Goal: Information Seeking & Learning: Compare options

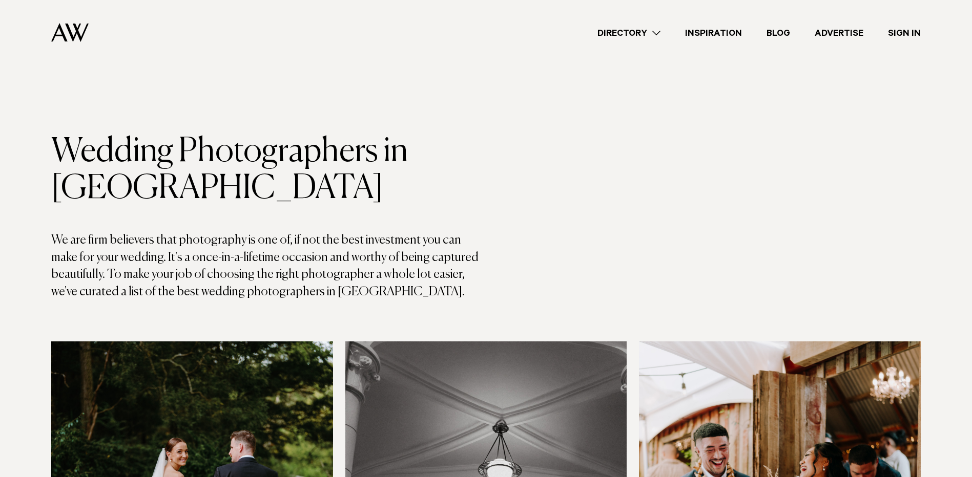
scroll to position [359, 0]
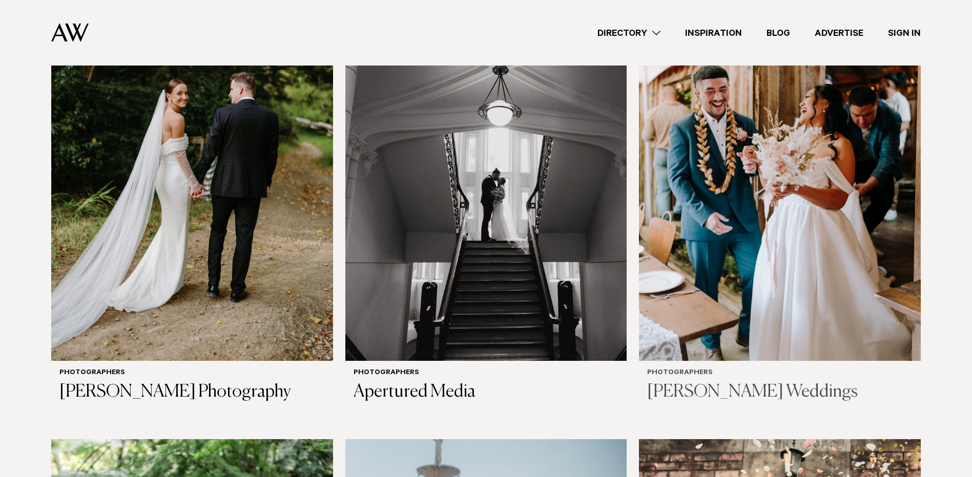
click at [726, 214] on img at bounding box center [780, 172] width 282 height 378
click at [169, 129] on img at bounding box center [192, 172] width 282 height 378
click at [746, 184] on img at bounding box center [780, 172] width 282 height 378
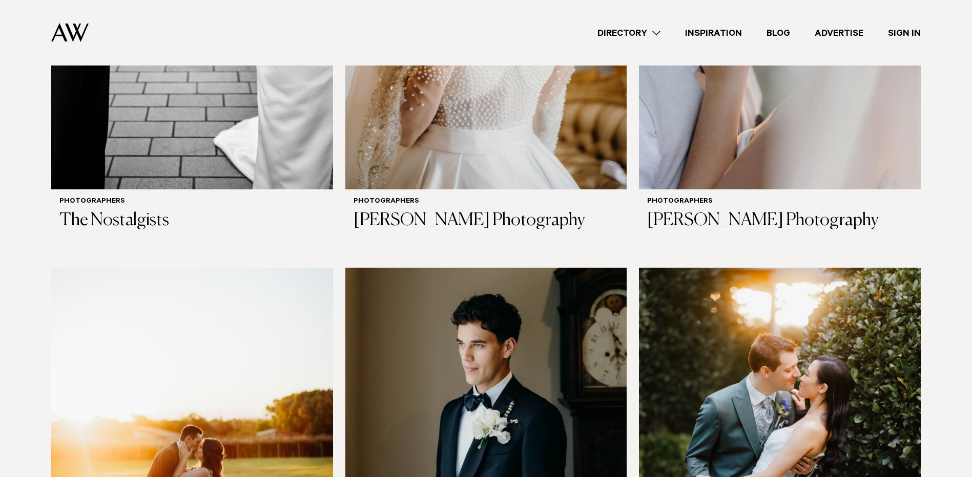
scroll to position [2356, 0]
click at [474, 216] on h3 "[PERSON_NAME] Photography" at bounding box center [485, 220] width 265 height 21
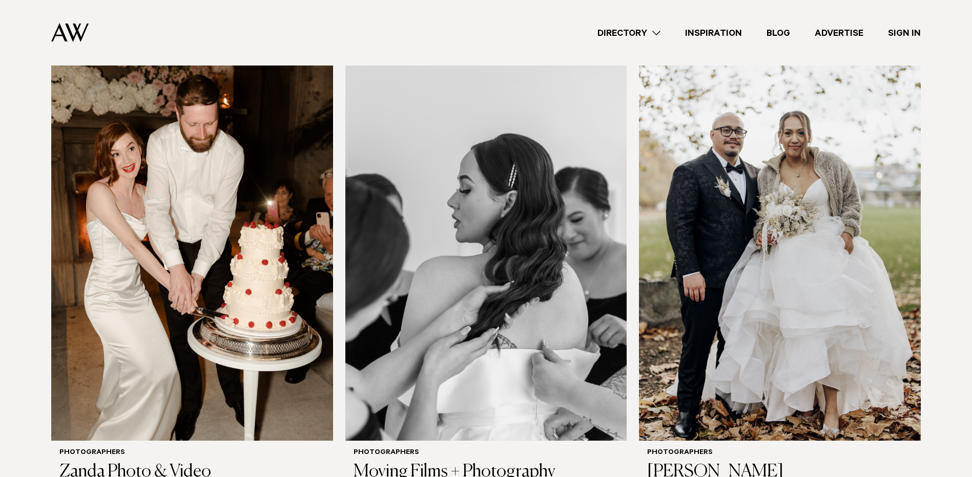
scroll to position [3913, 0]
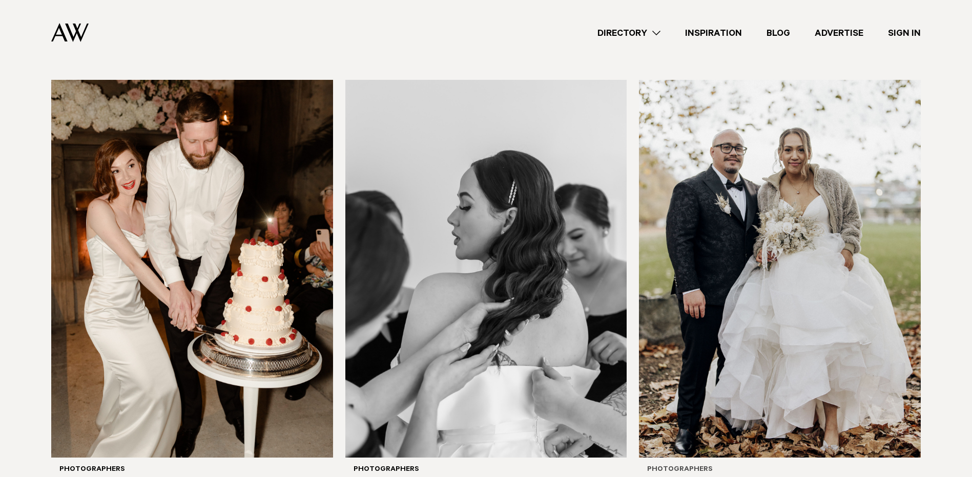
click at [805, 276] on img at bounding box center [780, 269] width 282 height 378
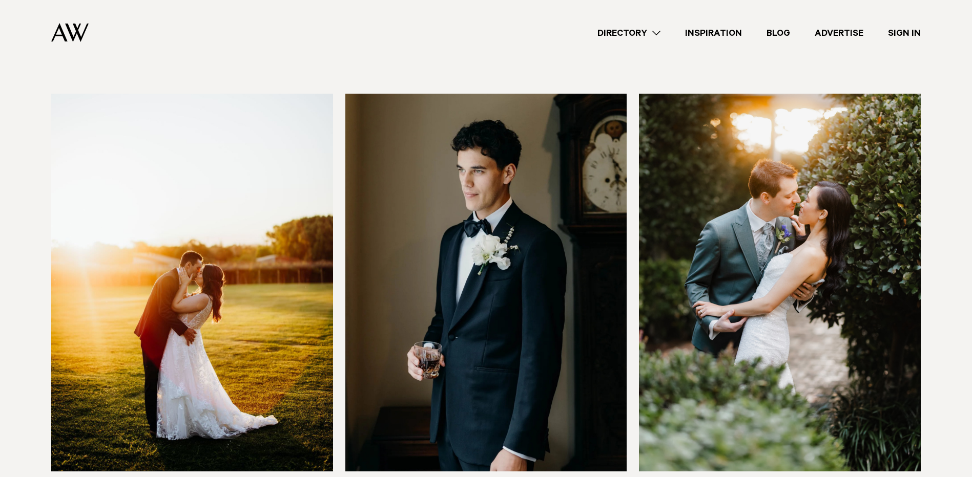
scroll to position [2684, 0]
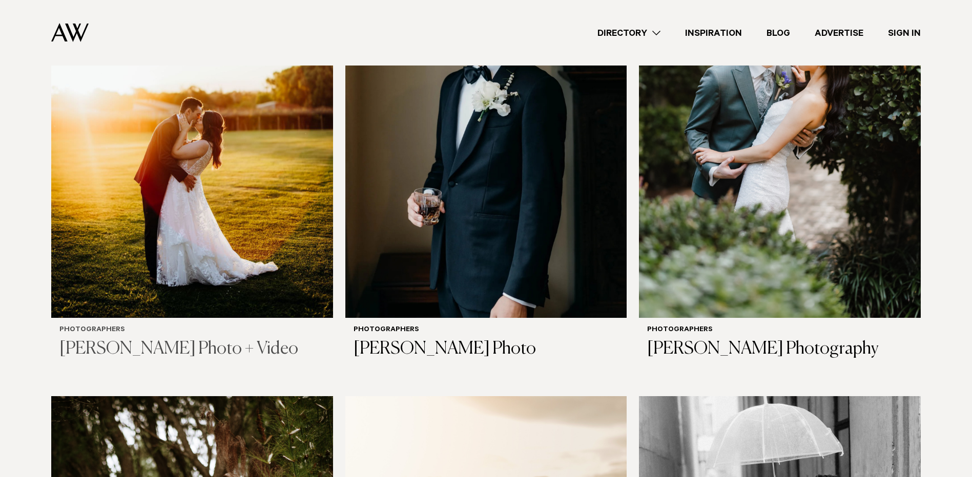
click at [210, 199] on img at bounding box center [192, 129] width 282 height 378
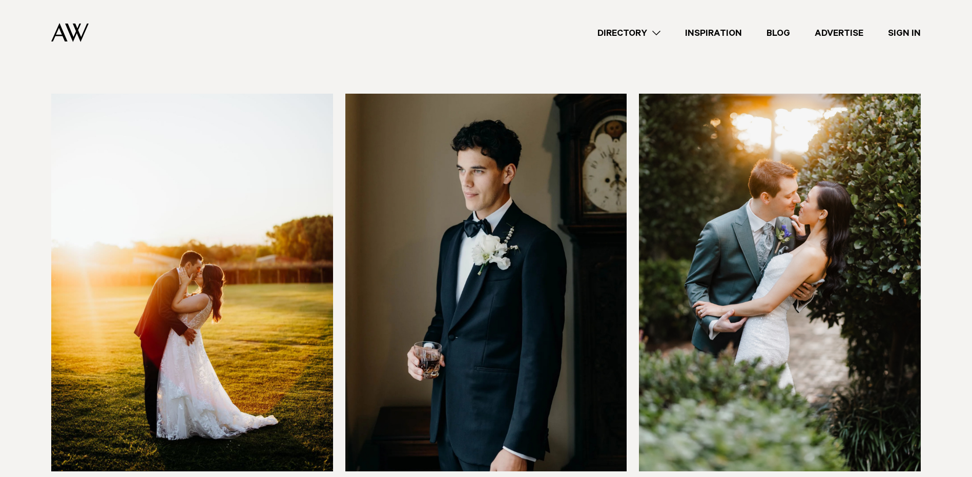
scroll to position [2479, 0]
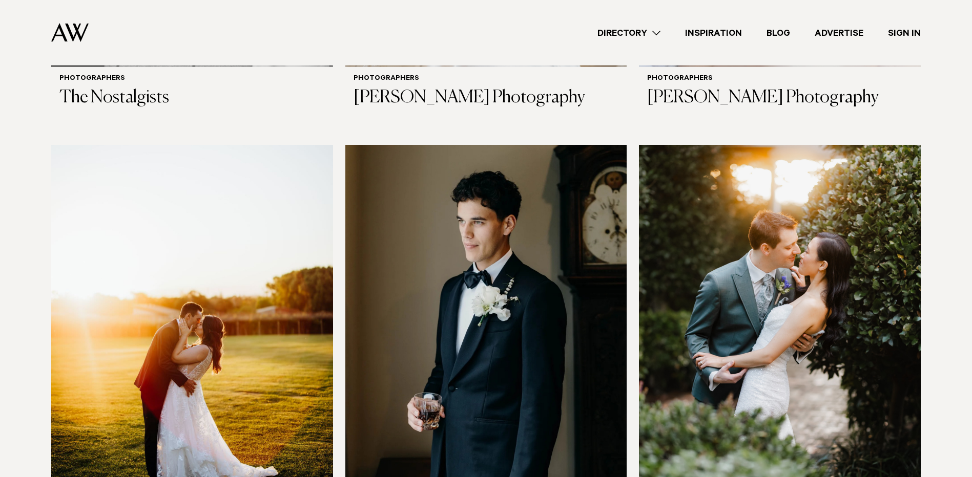
click at [689, 275] on img at bounding box center [780, 334] width 282 height 378
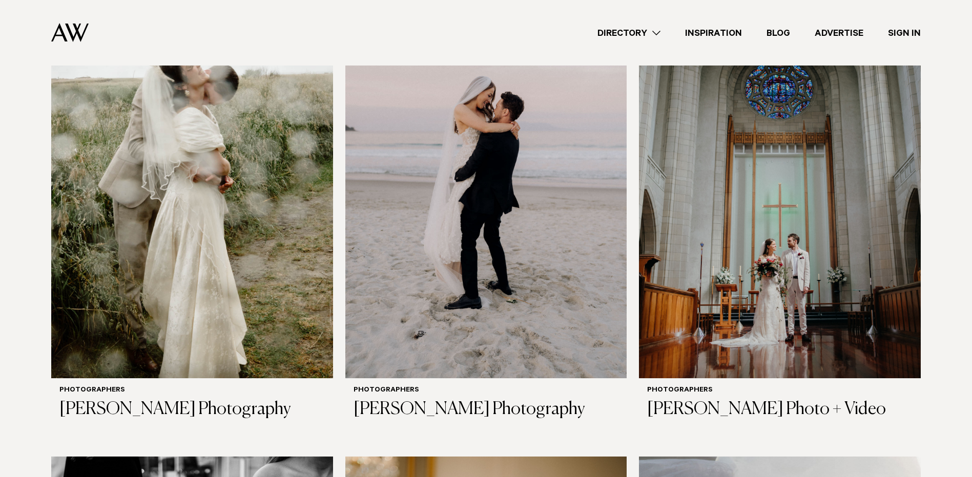
scroll to position [1608, 0]
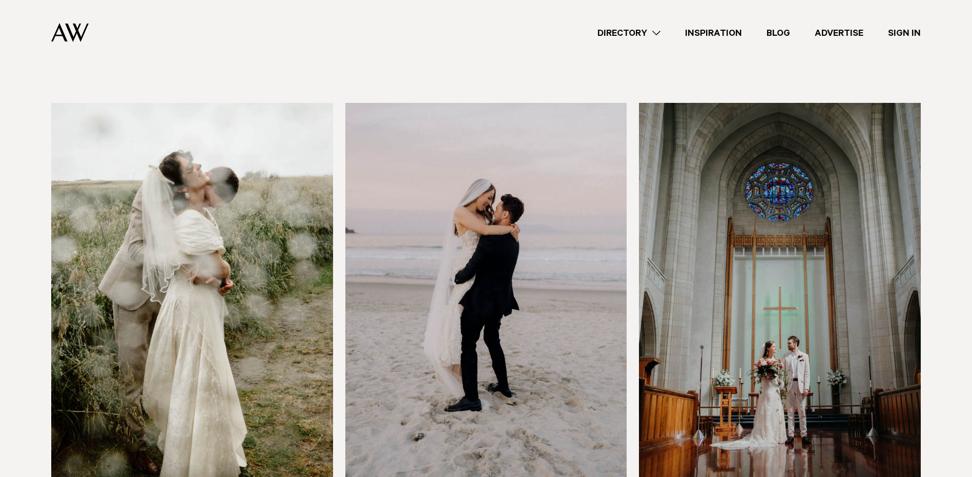
click at [717, 247] on img at bounding box center [780, 292] width 282 height 378
click at [431, 278] on img at bounding box center [486, 292] width 282 height 378
click at [228, 288] on img at bounding box center [192, 292] width 282 height 378
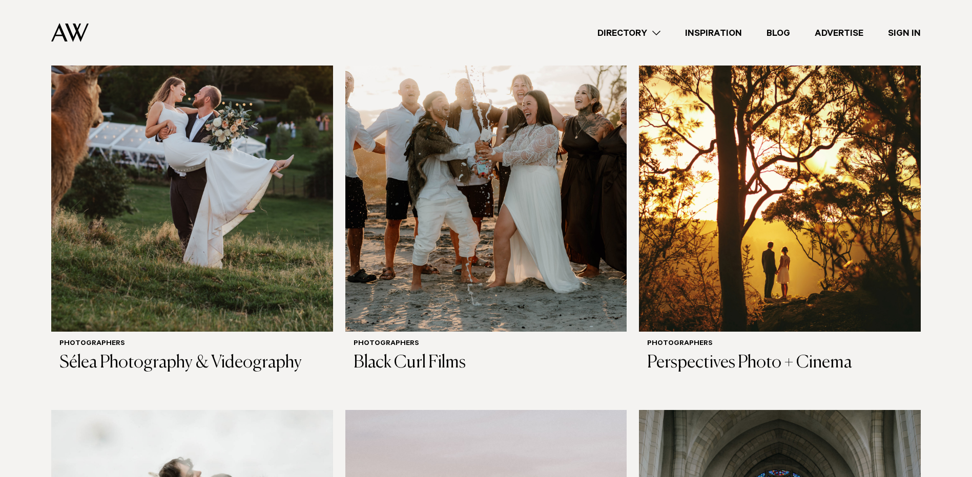
scroll to position [1249, 0]
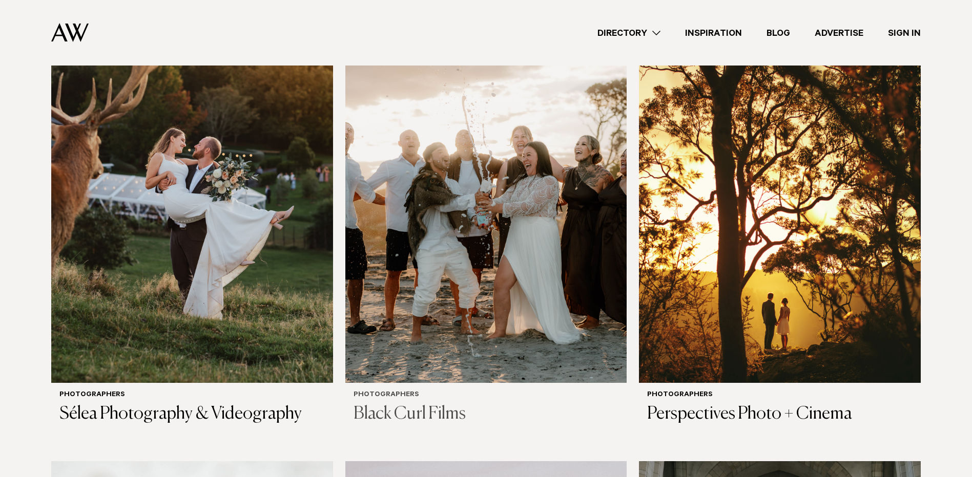
click at [478, 199] on img at bounding box center [486, 194] width 282 height 378
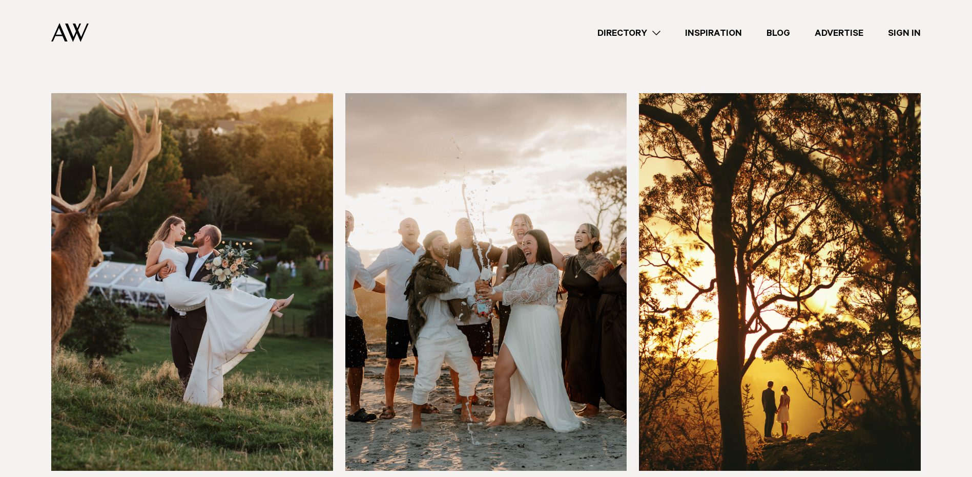
scroll to position [1147, 0]
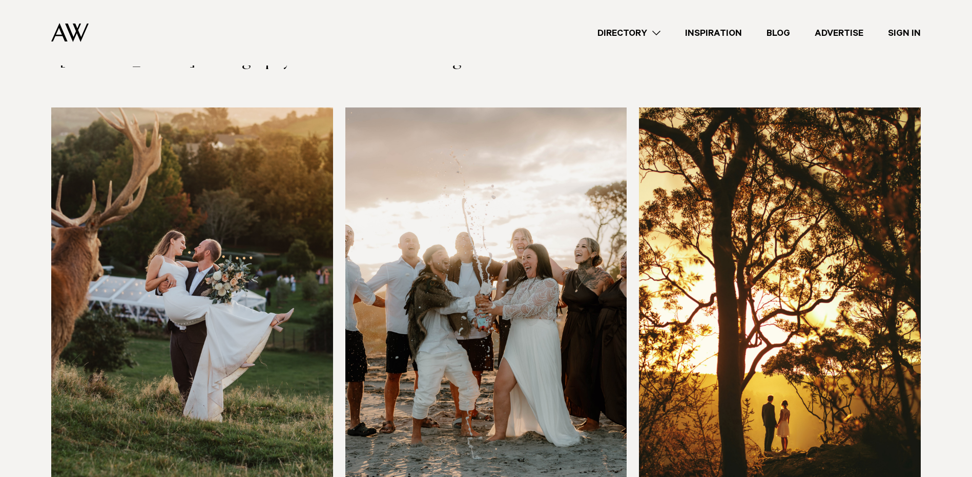
click at [259, 196] on img at bounding box center [192, 297] width 282 height 378
click at [748, 198] on img at bounding box center [780, 297] width 282 height 378
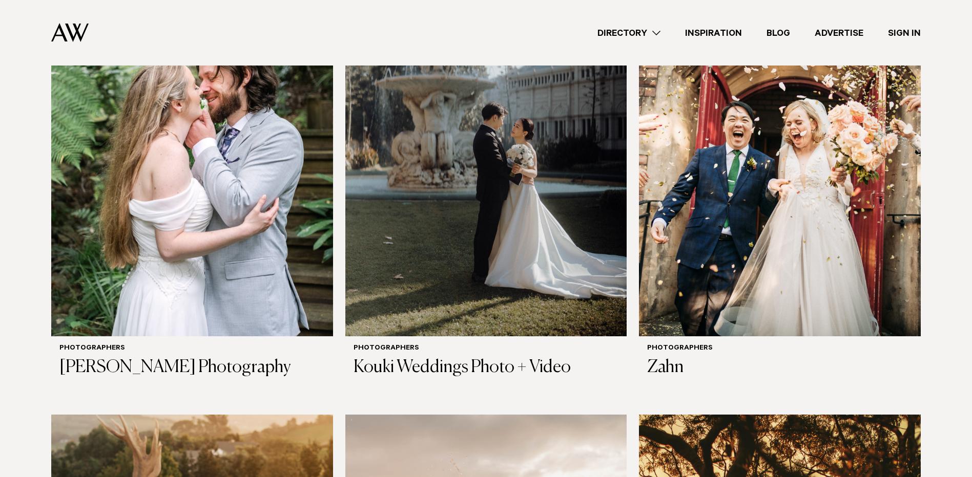
scroll to position [686, 0]
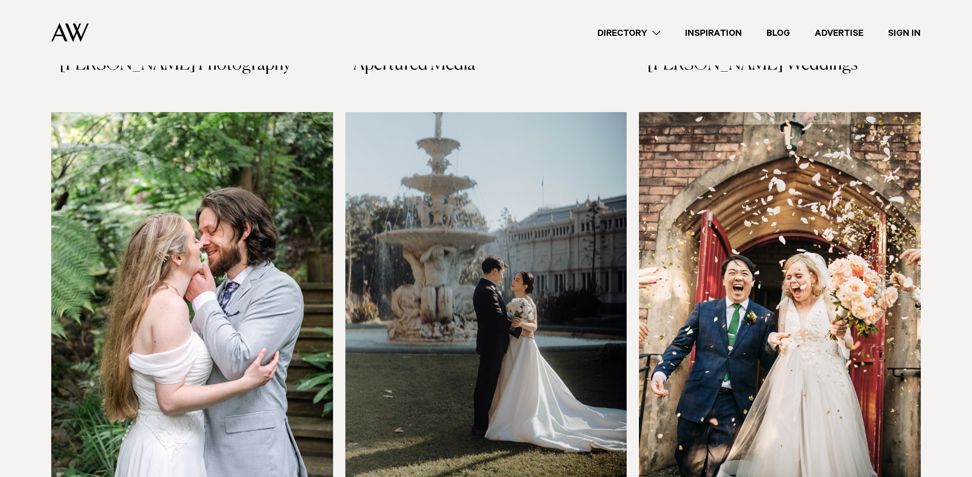
click at [187, 280] on img at bounding box center [192, 301] width 282 height 378
click at [206, 191] on img at bounding box center [192, 301] width 282 height 378
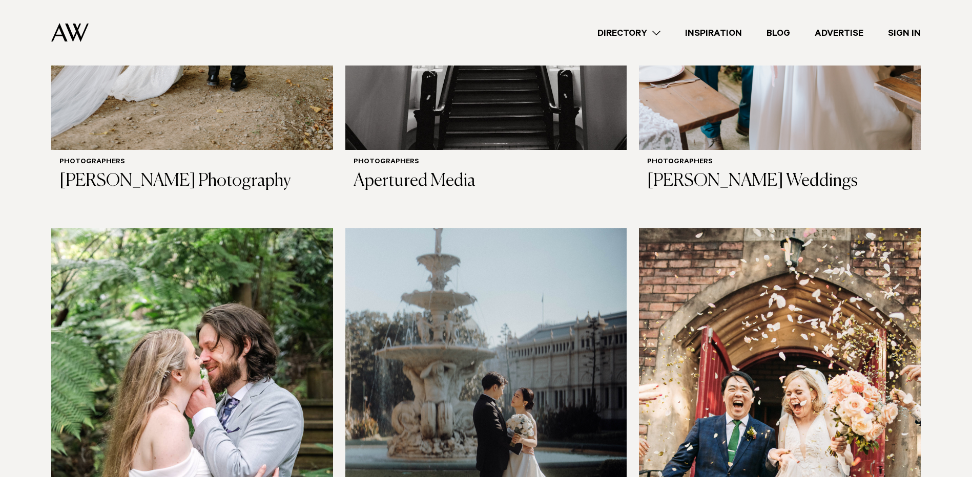
scroll to position [481, 0]
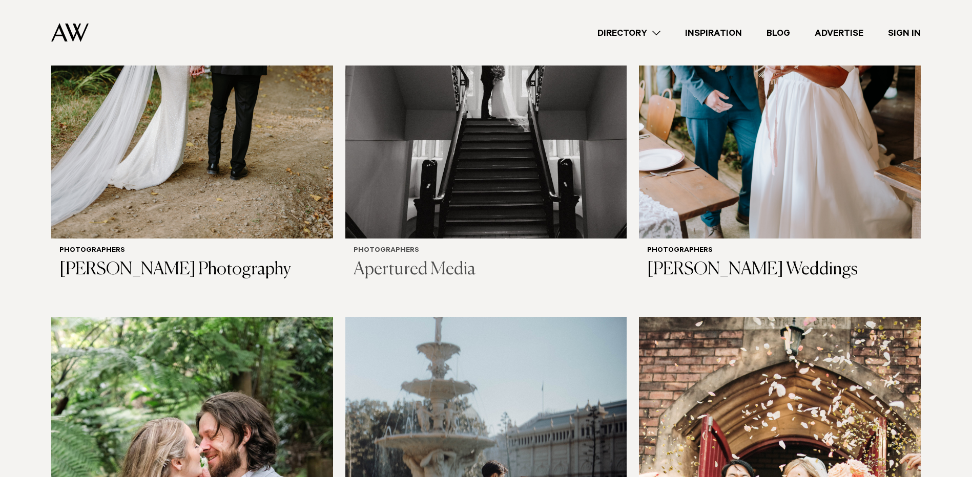
click at [454, 197] on img at bounding box center [486, 50] width 282 height 378
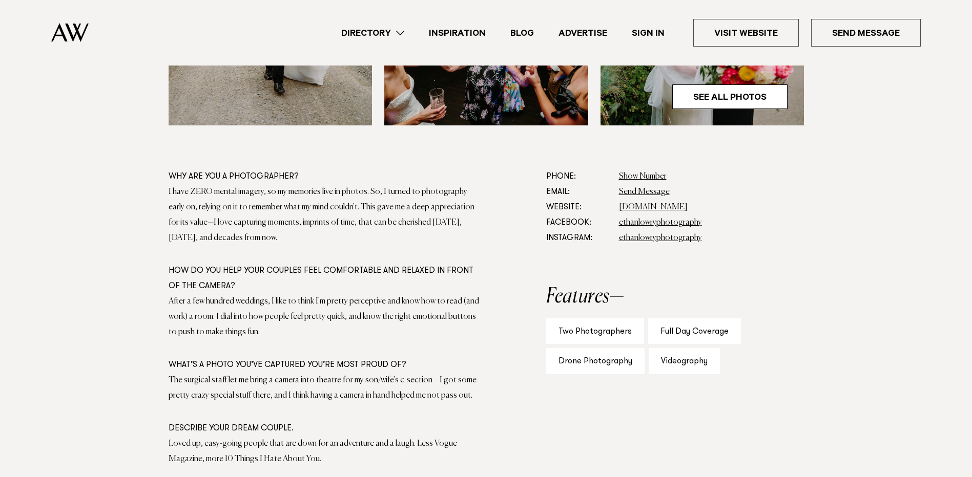
scroll to position [359, 0]
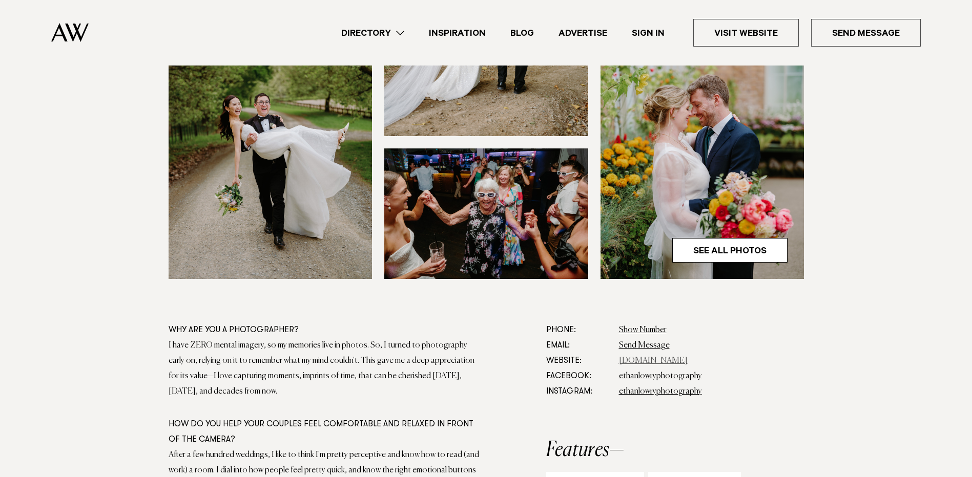
click at [687, 363] on link "www.ethanlowryphotography.com" at bounding box center [653, 361] width 69 height 8
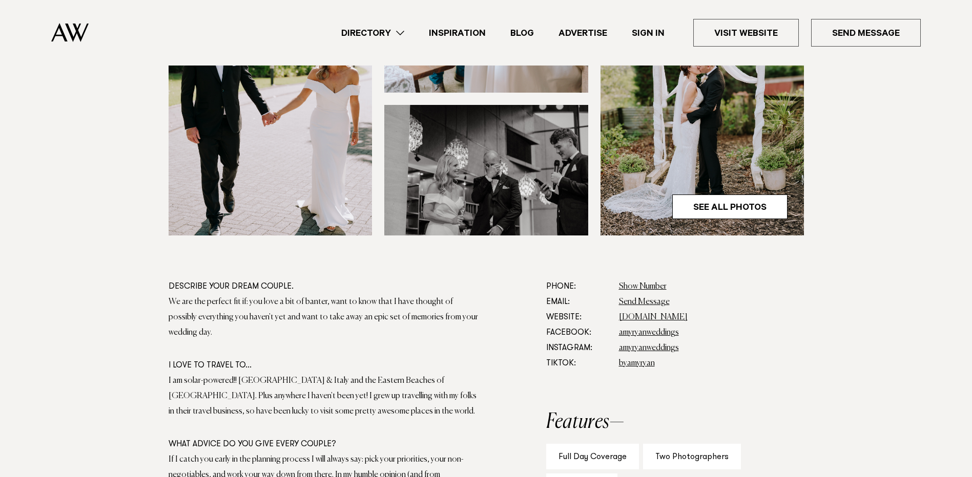
scroll to position [307, 0]
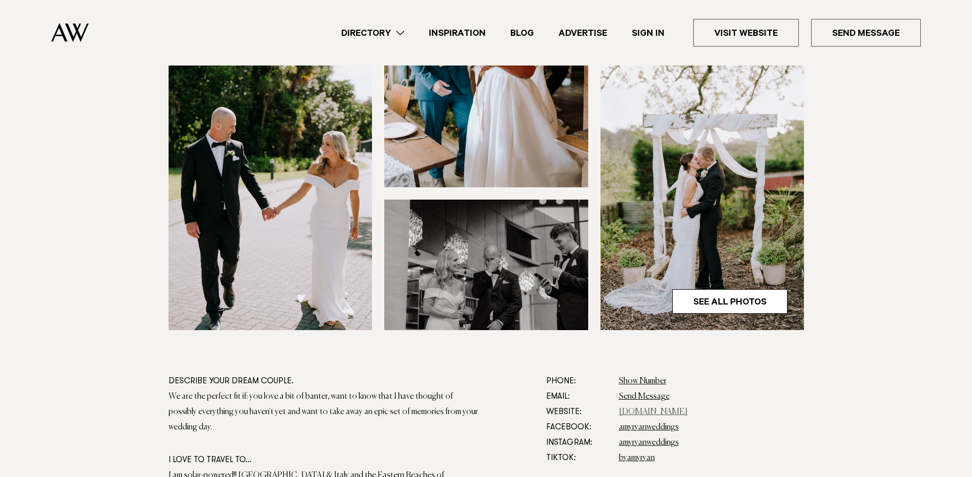
click at [687, 413] on link "[DOMAIN_NAME]" at bounding box center [653, 412] width 69 height 8
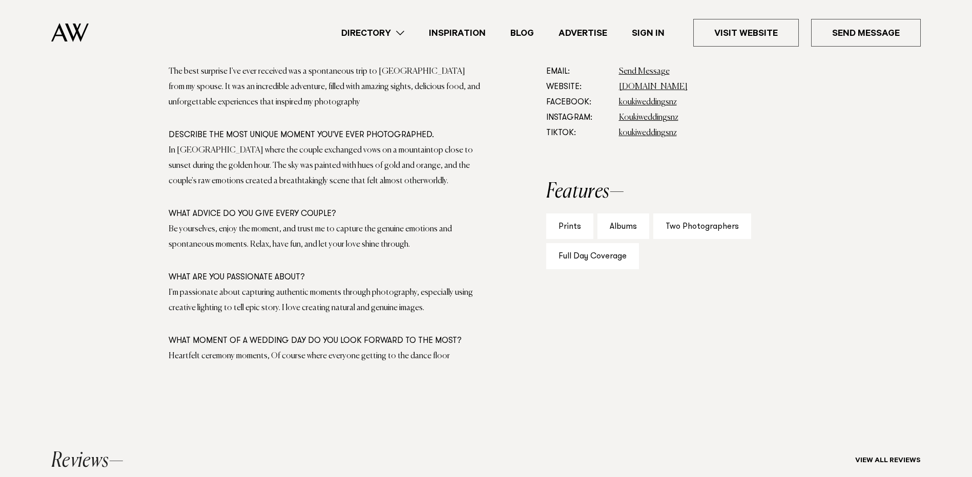
scroll to position [615, 0]
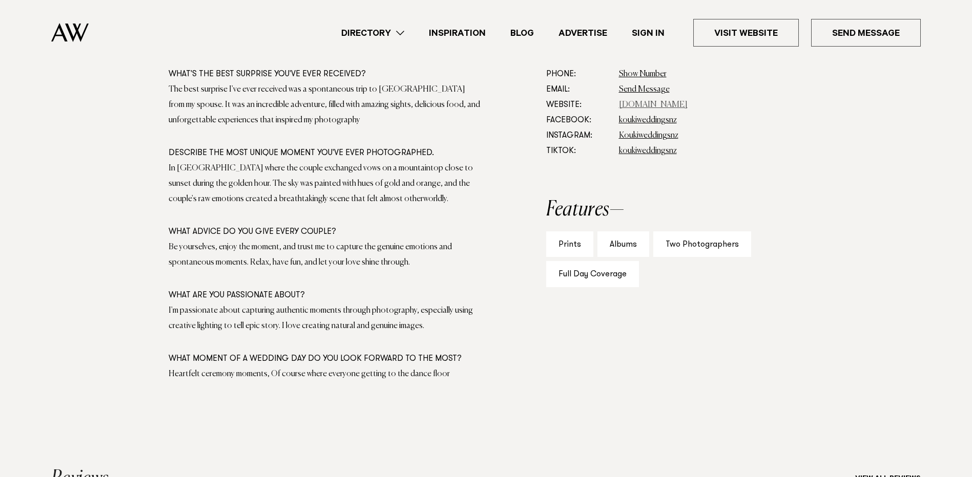
click at [659, 107] on link "koukiphotographynz.com" at bounding box center [653, 105] width 69 height 8
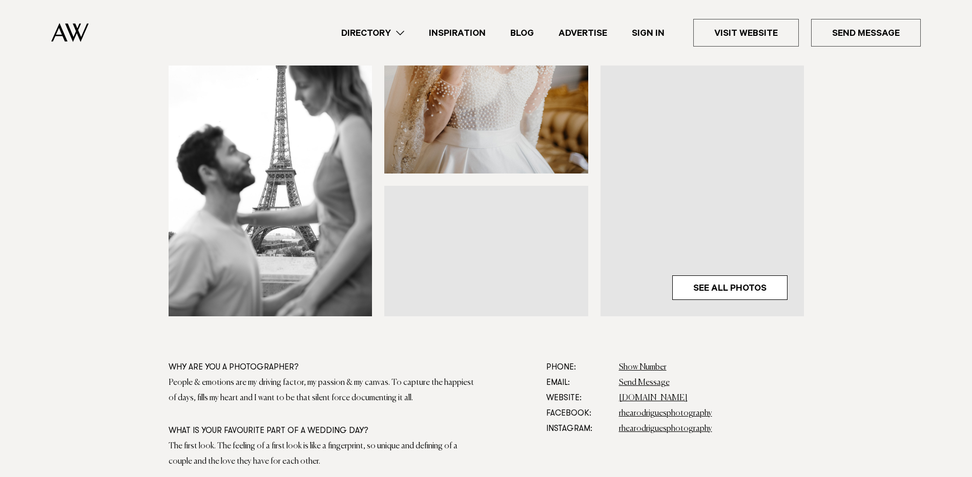
scroll to position [359, 0]
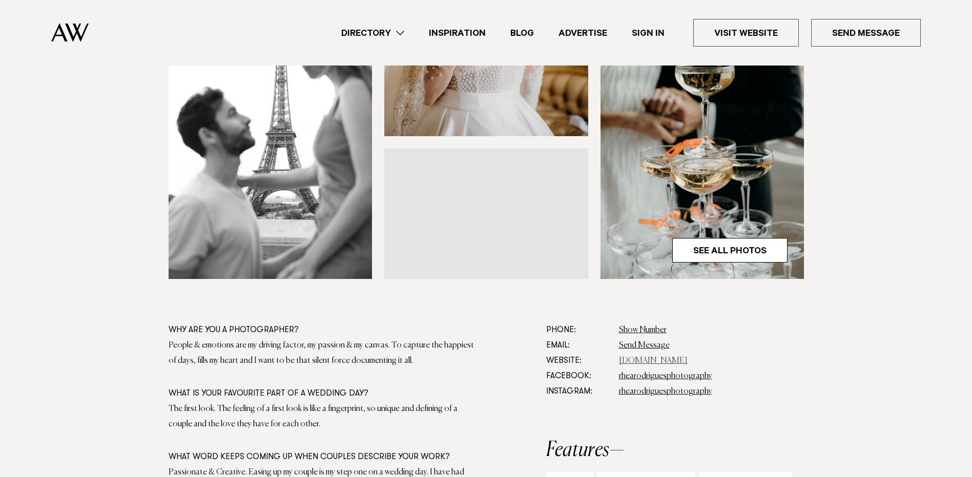
click at [682, 360] on link "www.rhearodriguesphotography.com" at bounding box center [653, 361] width 69 height 8
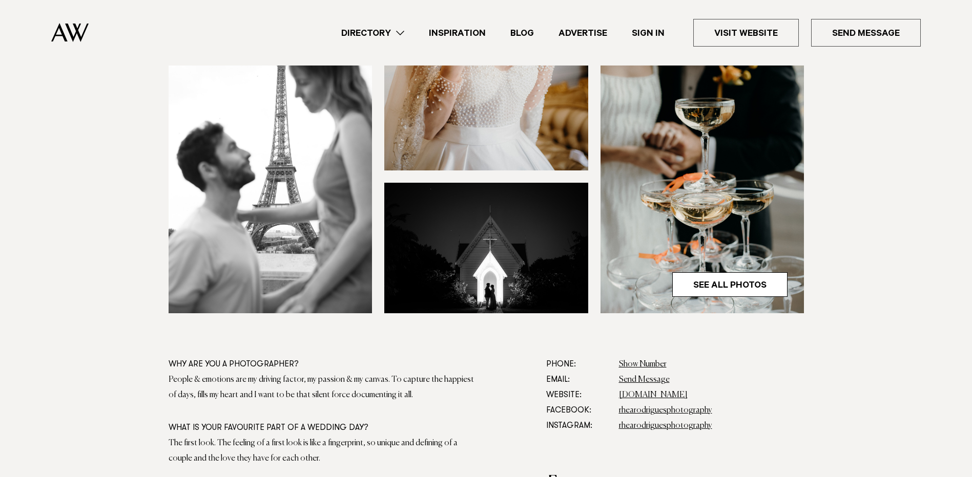
scroll to position [410, 0]
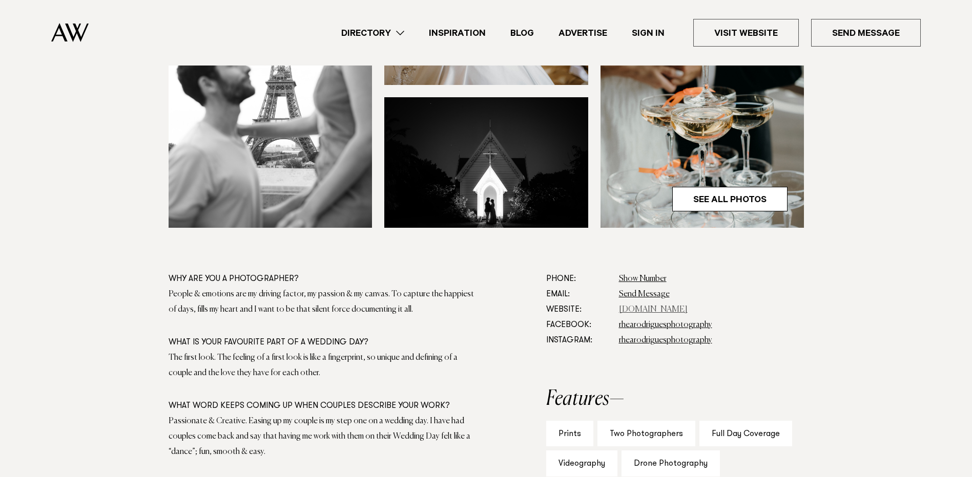
click at [687, 307] on link "[DOMAIN_NAME]" at bounding box center [653, 310] width 69 height 8
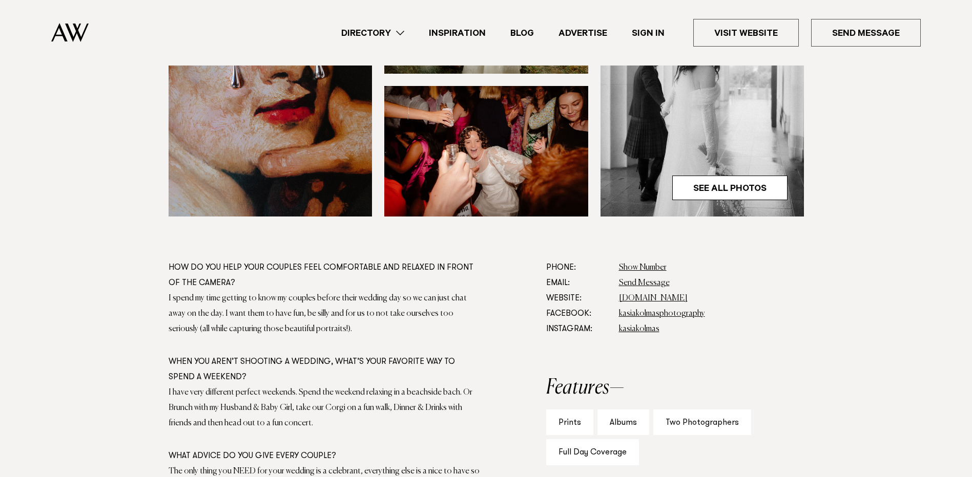
scroll to position [461, 0]
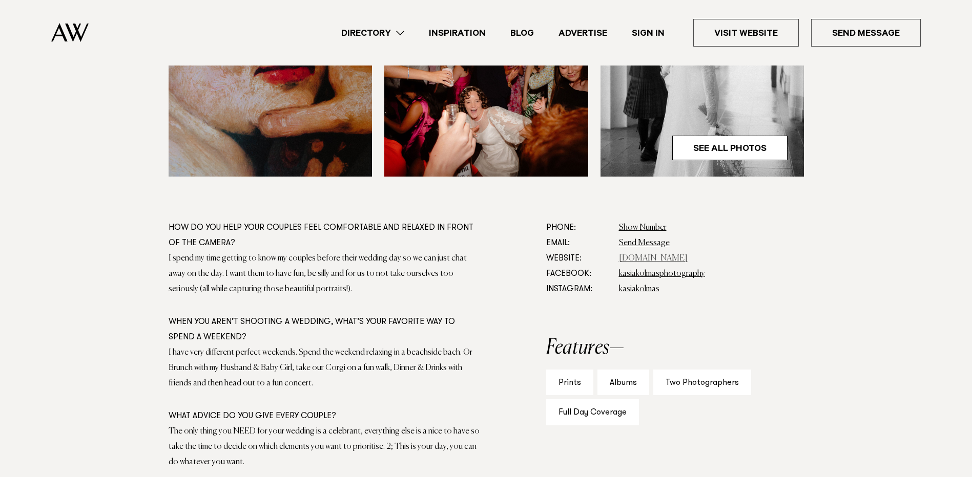
click at [668, 258] on link "www.kasiakolmas.com" at bounding box center [653, 259] width 69 height 8
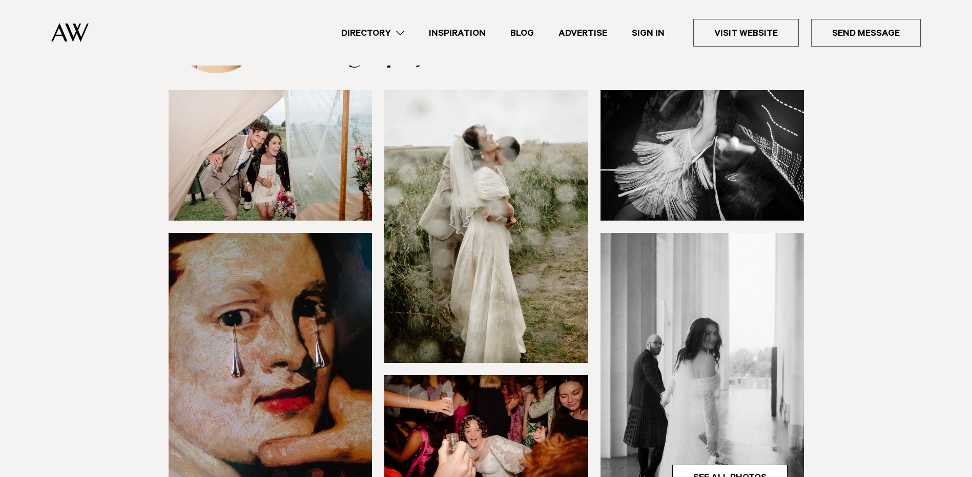
scroll to position [51, 0]
